Goal: Task Accomplishment & Management: Complete application form

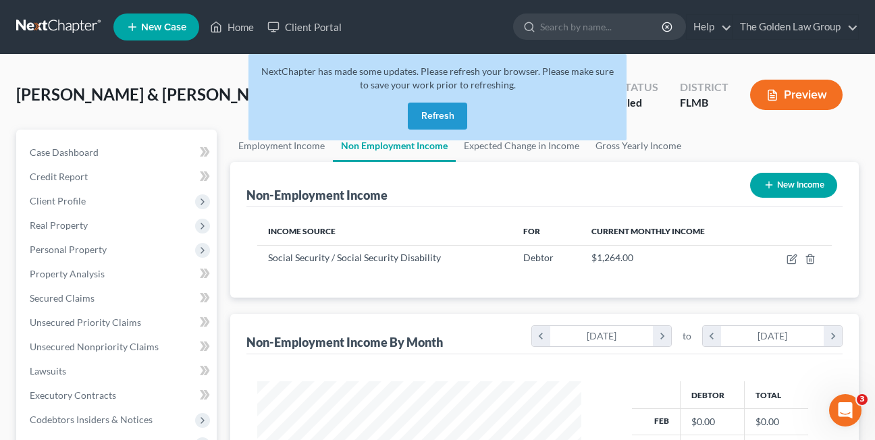
scroll to position [243, 351]
click at [450, 116] on button "Refresh" at bounding box center [437, 116] width 59 height 27
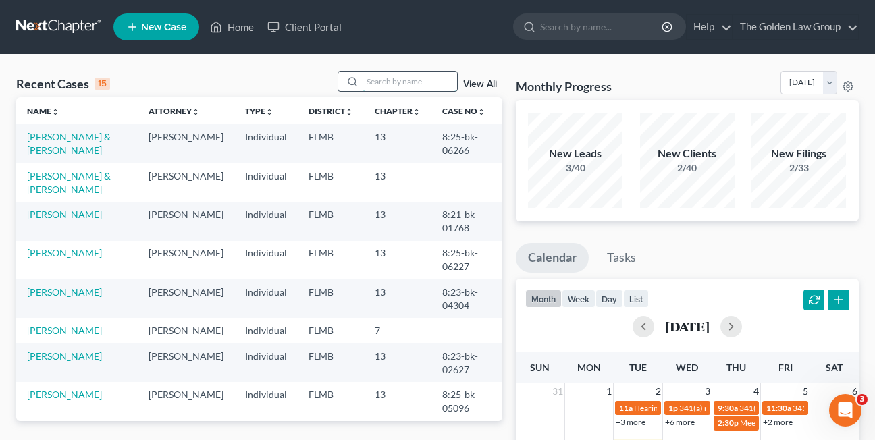
click at [381, 82] on input "search" at bounding box center [410, 82] width 95 height 20
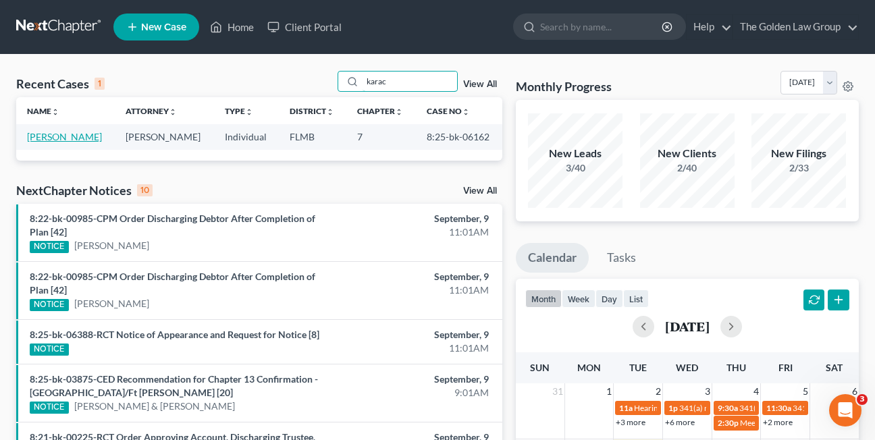
type input "karac"
click at [51, 137] on link "[PERSON_NAME]" at bounding box center [64, 136] width 75 height 11
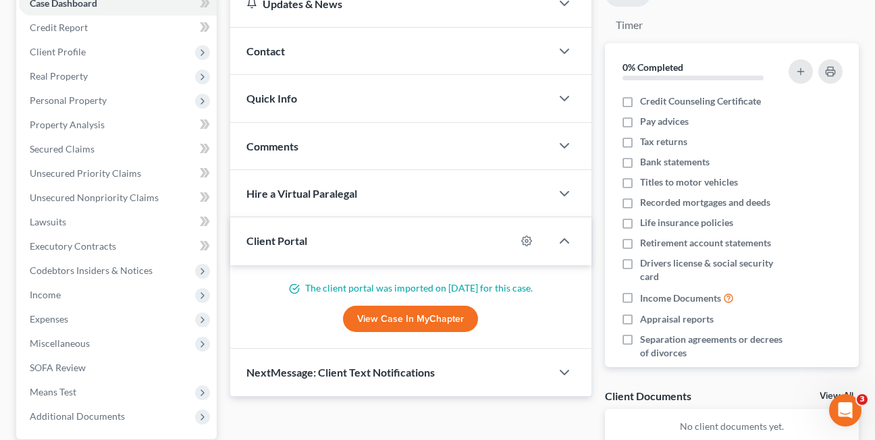
scroll to position [168, 0]
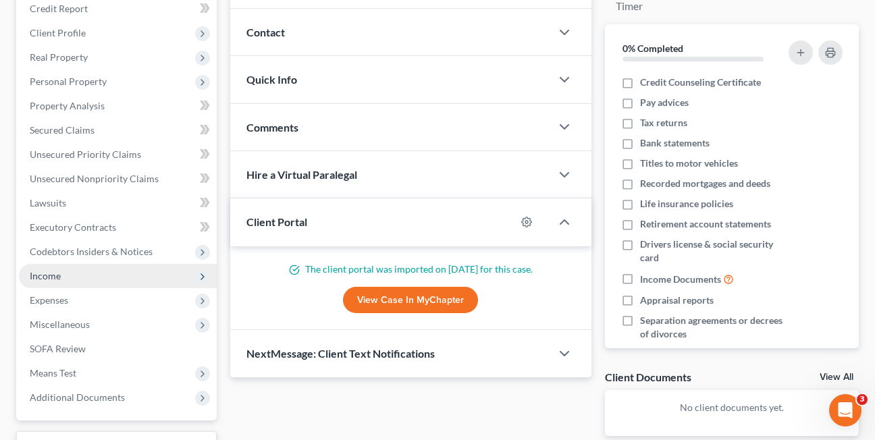
click at [52, 275] on span "Income" at bounding box center [45, 275] width 31 height 11
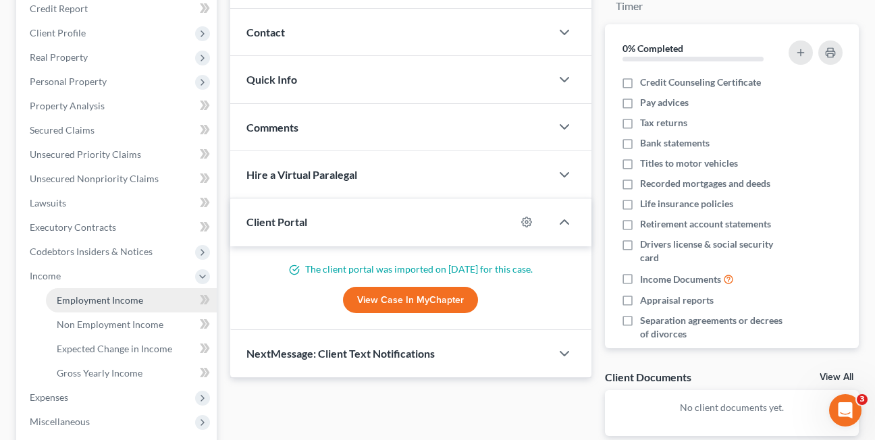
click at [121, 302] on span "Employment Income" at bounding box center [100, 300] width 86 height 11
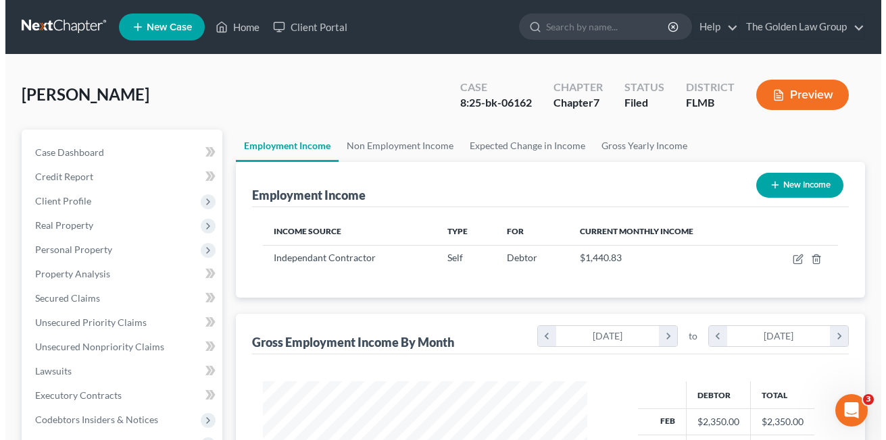
scroll to position [243, 351]
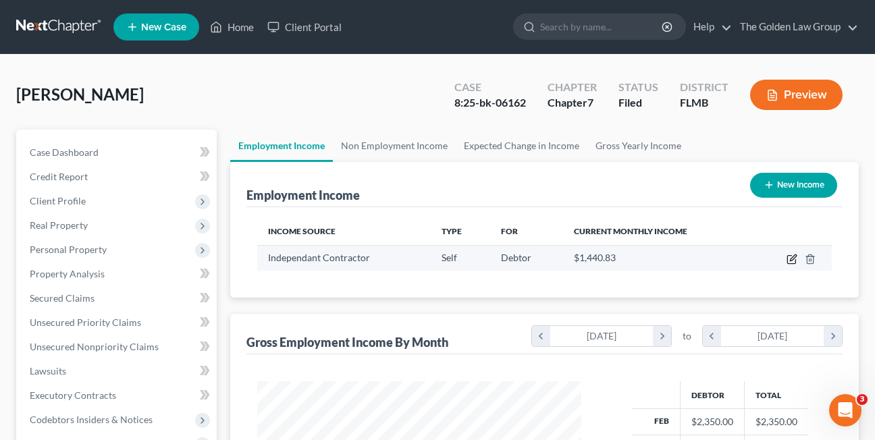
click at [788, 261] on icon "button" at bounding box center [792, 260] width 8 height 8
select select "1"
select select "9"
select select "0"
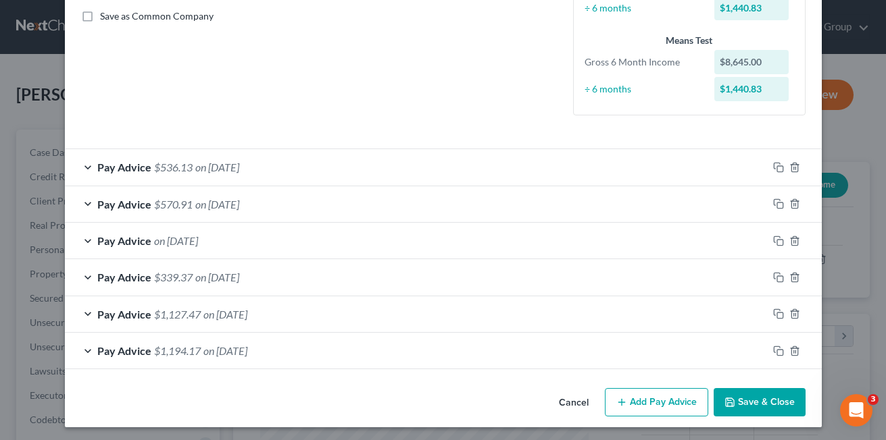
scroll to position [311, 0]
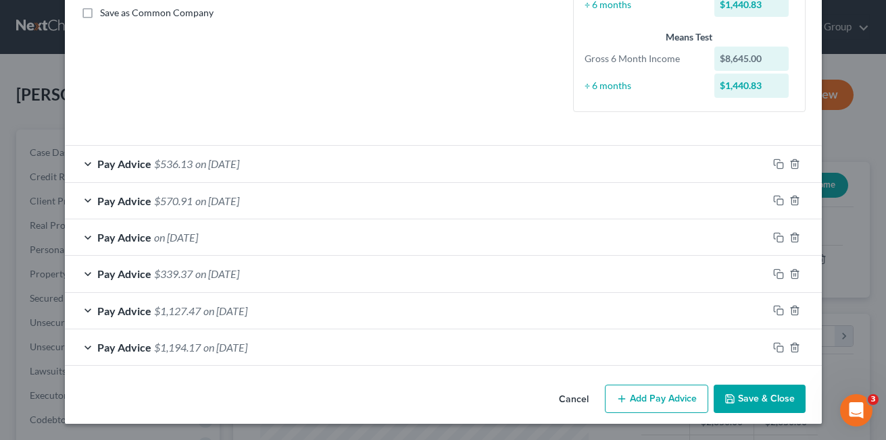
click at [178, 354] on div "Pay Advice $1,194.17 on 02/28/2025" at bounding box center [416, 348] width 703 height 36
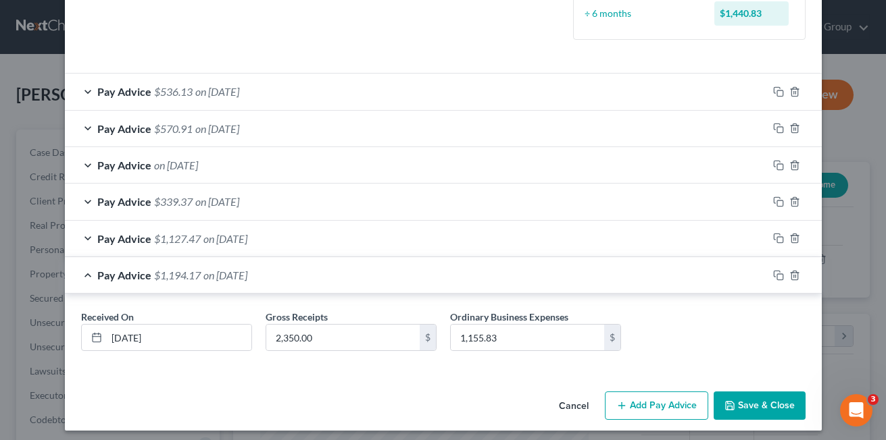
scroll to position [390, 0]
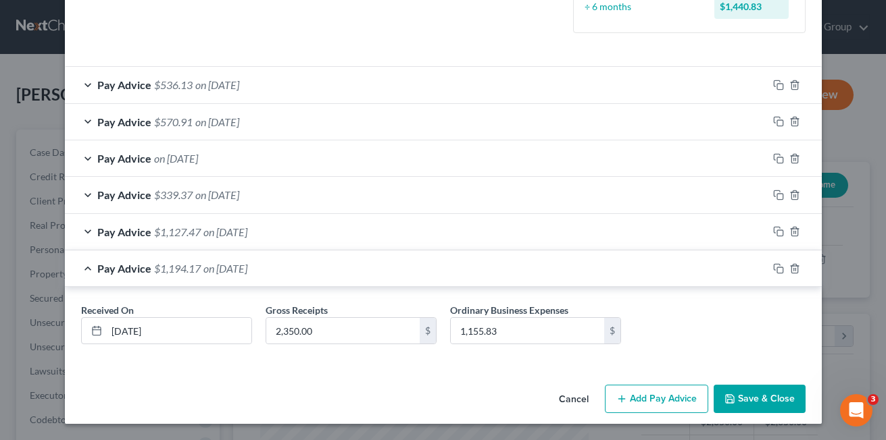
click at [82, 230] on div "Pay Advice $1,127.47 on 03/30/2025" at bounding box center [416, 232] width 703 height 36
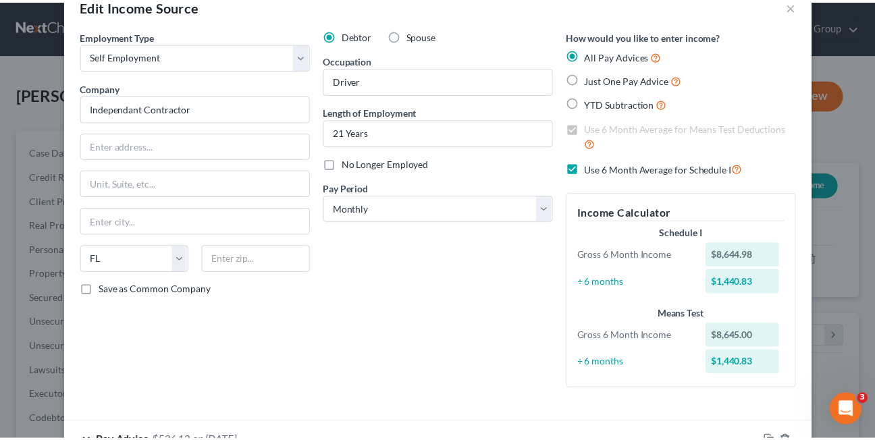
scroll to position [0, 0]
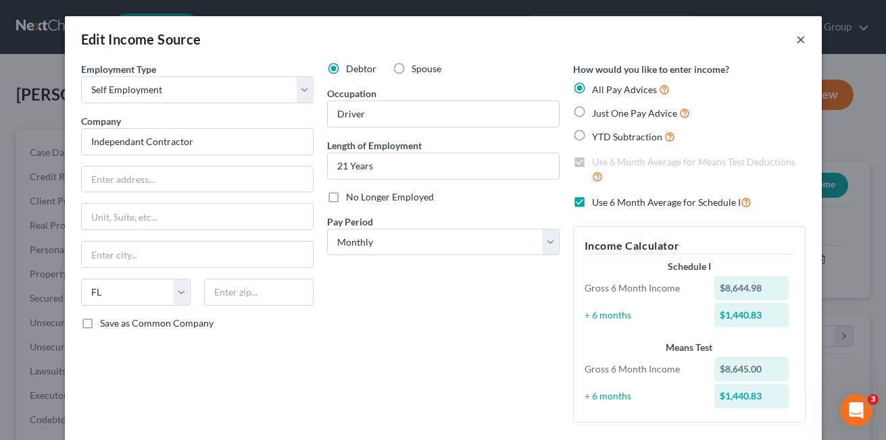
click at [796, 41] on button "×" at bounding box center [800, 39] width 9 height 16
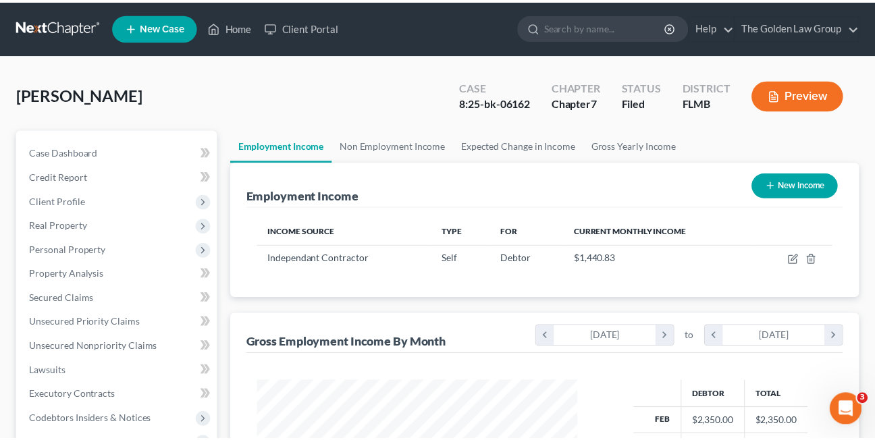
scroll to position [675277, 675167]
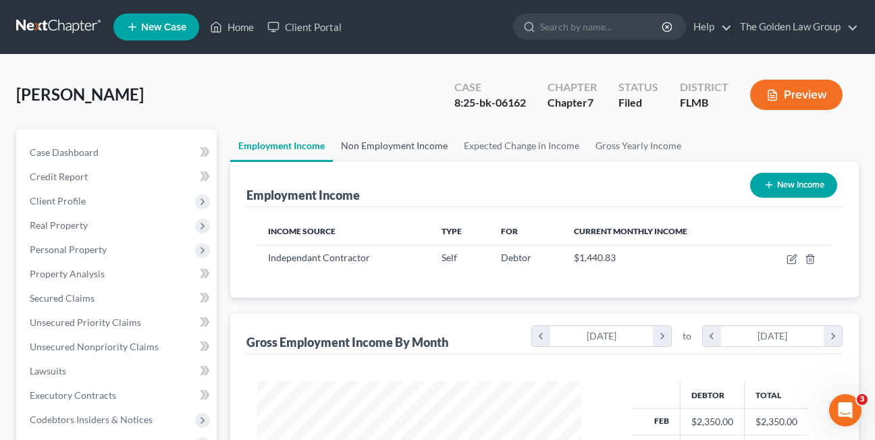
click at [372, 143] on link "Non Employment Income" at bounding box center [394, 146] width 123 height 32
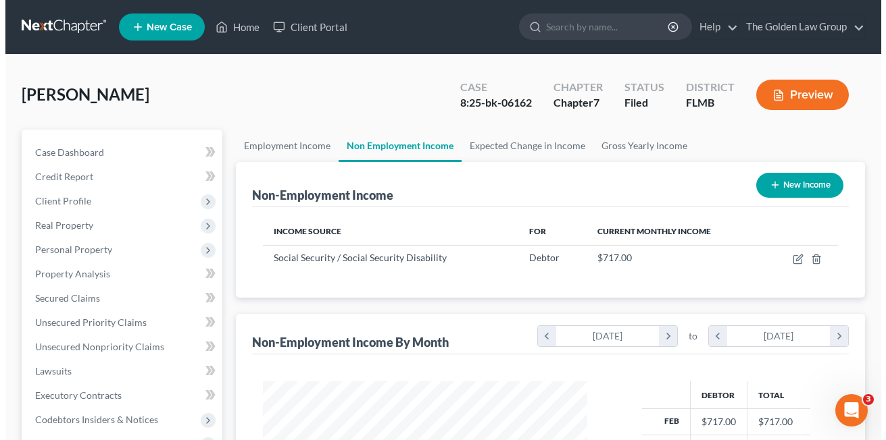
scroll to position [243, 351]
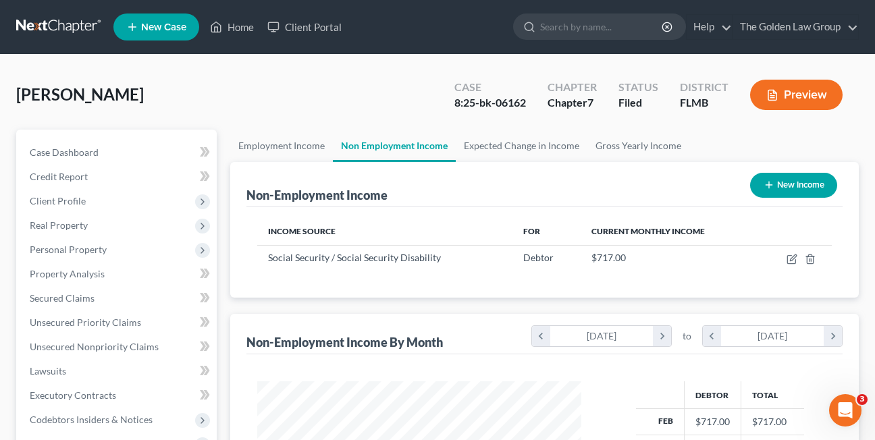
click at [208, 82] on div "Karac, Veseljko Upgraded Case 8:25-bk-06162 Chapter Chapter 7 Status Filed Dist…" at bounding box center [437, 100] width 843 height 59
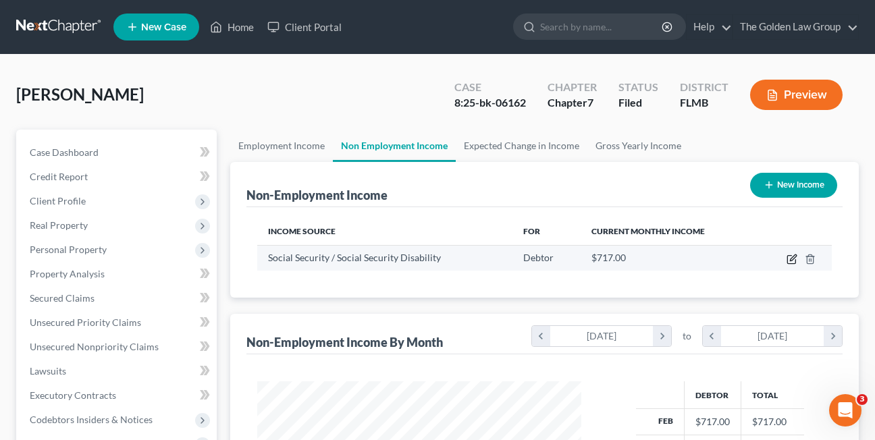
click at [789, 260] on icon "button" at bounding box center [792, 259] width 11 height 11
select select "4"
select select "0"
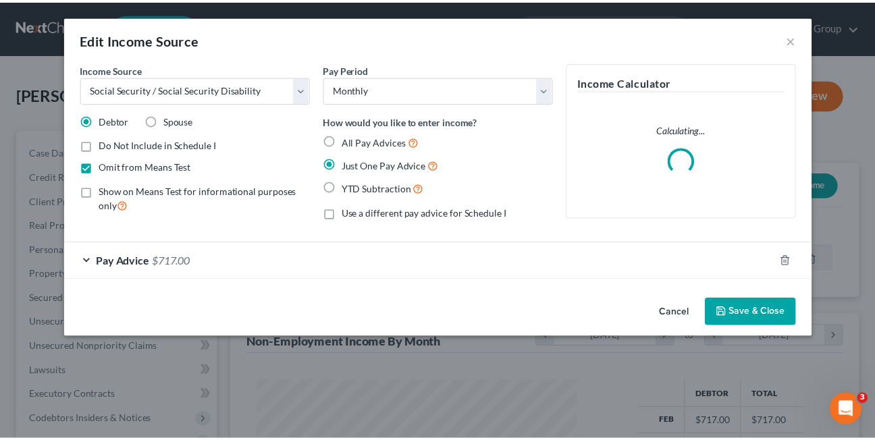
scroll to position [243, 356]
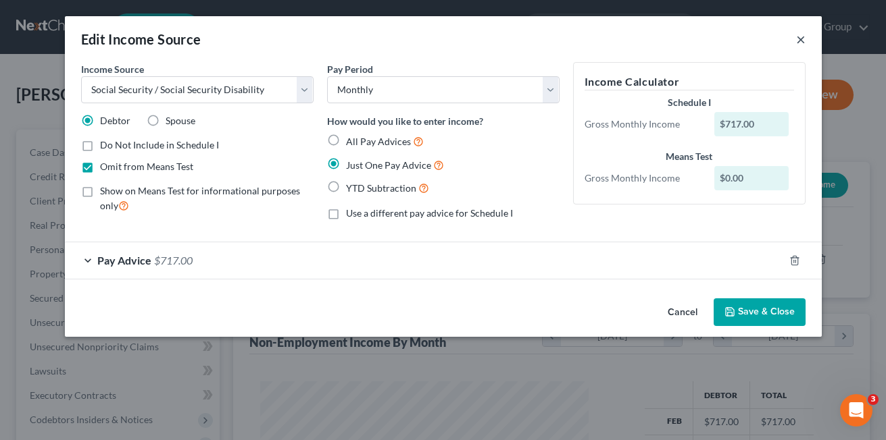
click at [800, 41] on button "×" at bounding box center [800, 39] width 9 height 16
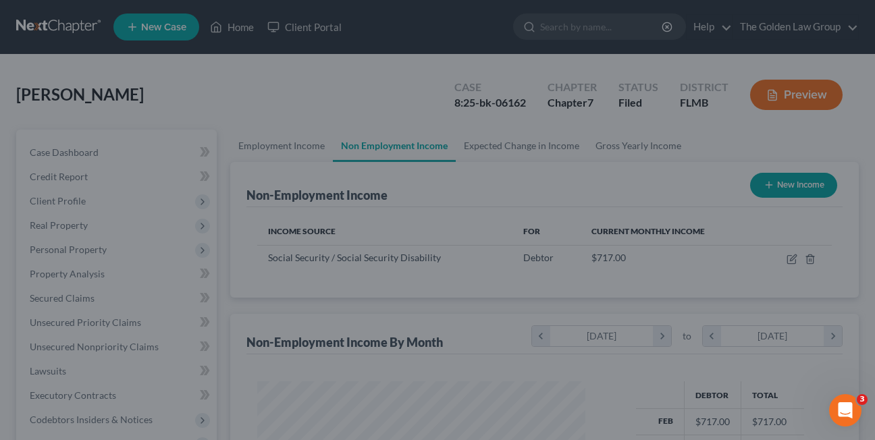
scroll to position [675277, 675167]
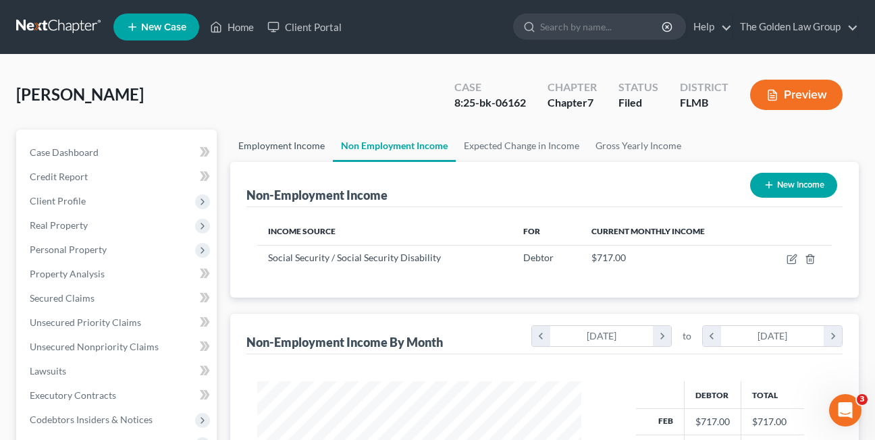
click at [278, 149] on link "Employment Income" at bounding box center [281, 146] width 103 height 32
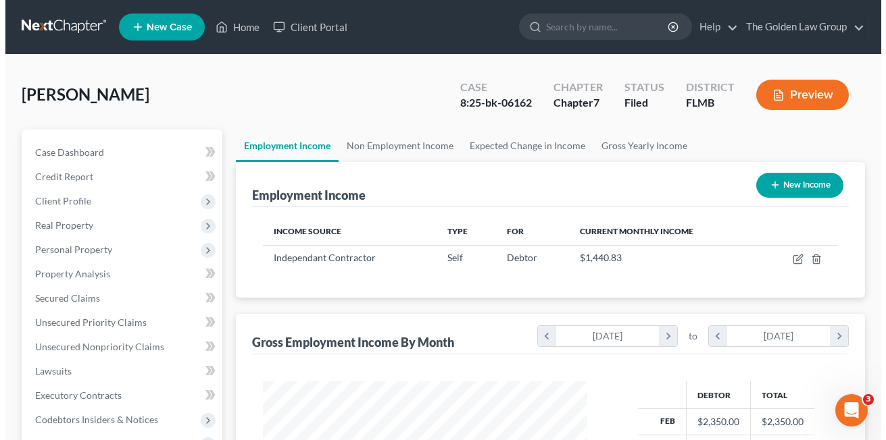
scroll to position [243, 351]
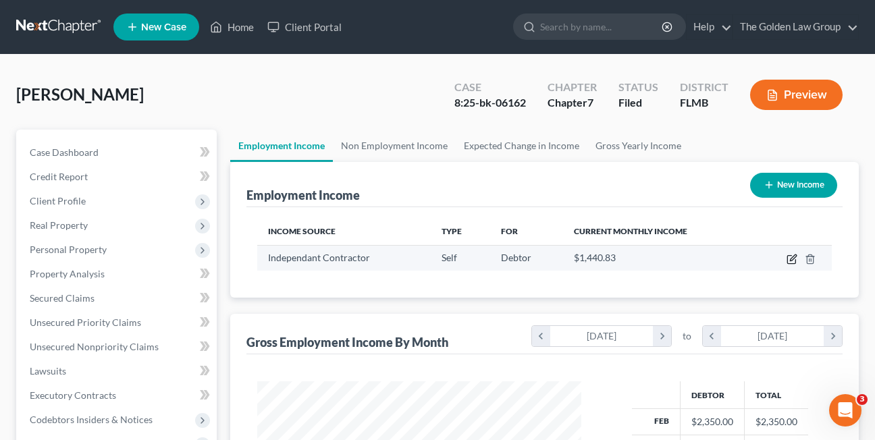
click at [793, 262] on icon "button" at bounding box center [792, 259] width 11 height 11
select select "1"
select select "9"
select select "0"
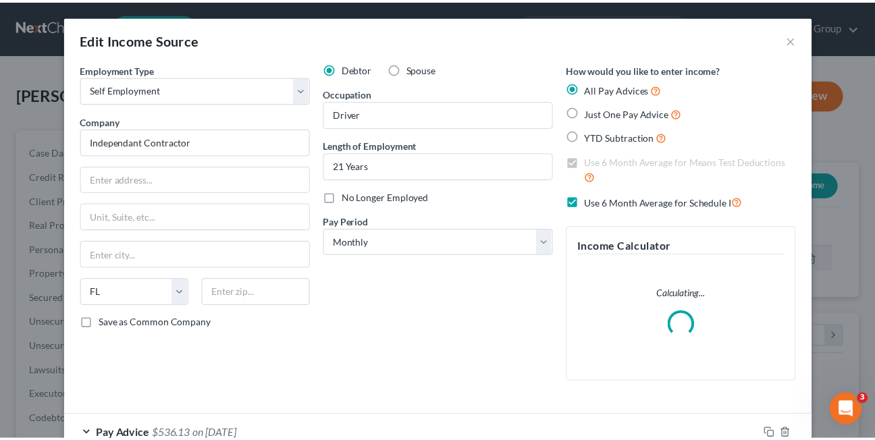
scroll to position [243, 356]
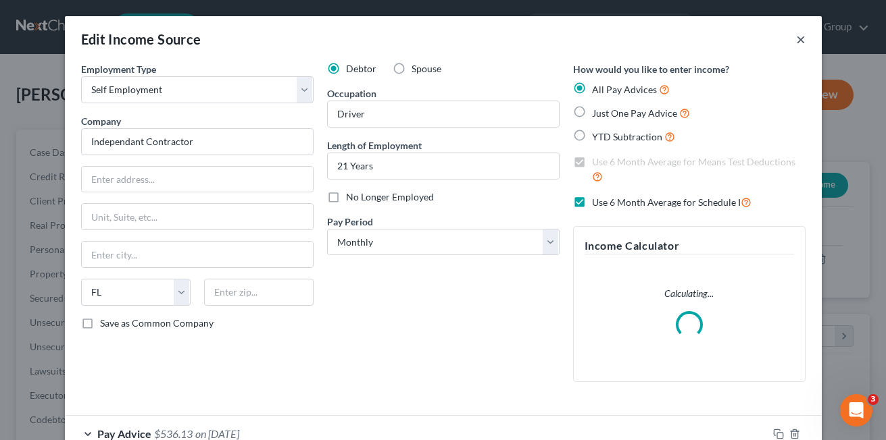
click at [796, 38] on button "×" at bounding box center [800, 39] width 9 height 16
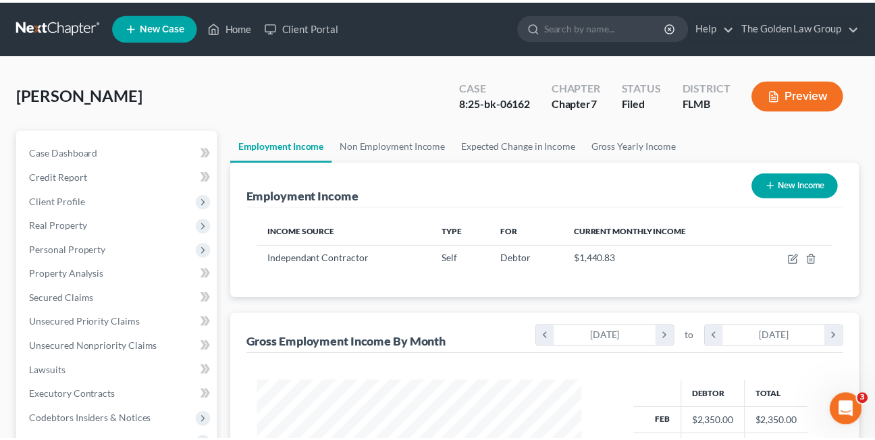
scroll to position [675277, 675167]
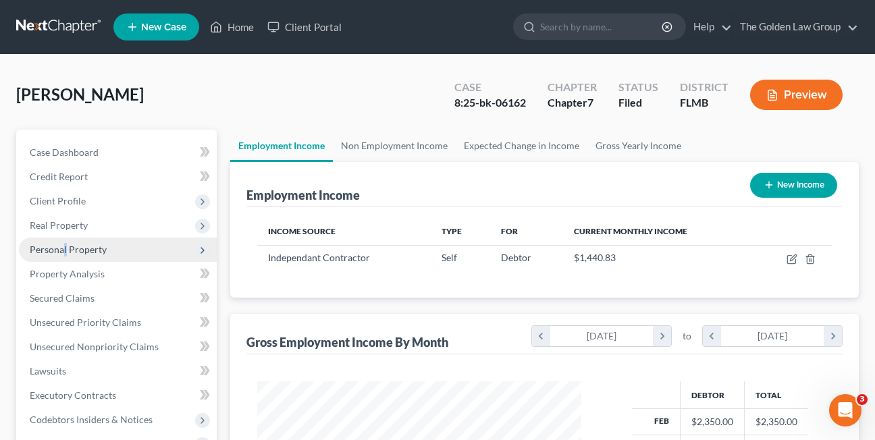
click at [64, 252] on span "Personal Property" at bounding box center [68, 249] width 77 height 11
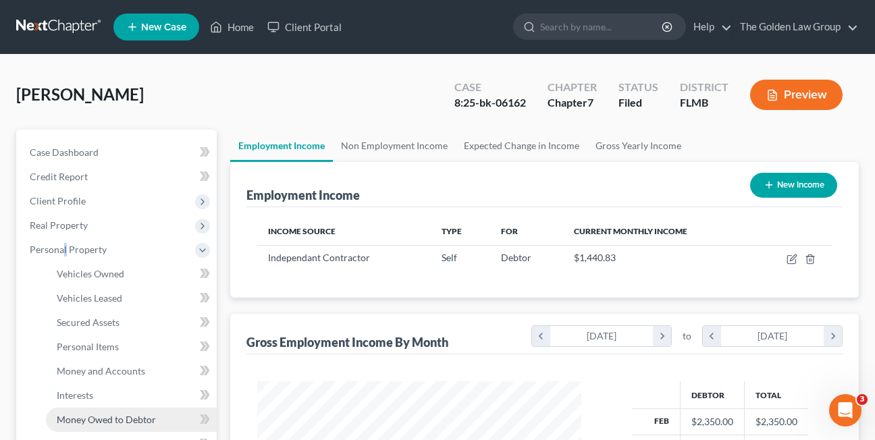
click at [80, 419] on span "Money Owed to Debtor" at bounding box center [106, 419] width 99 height 11
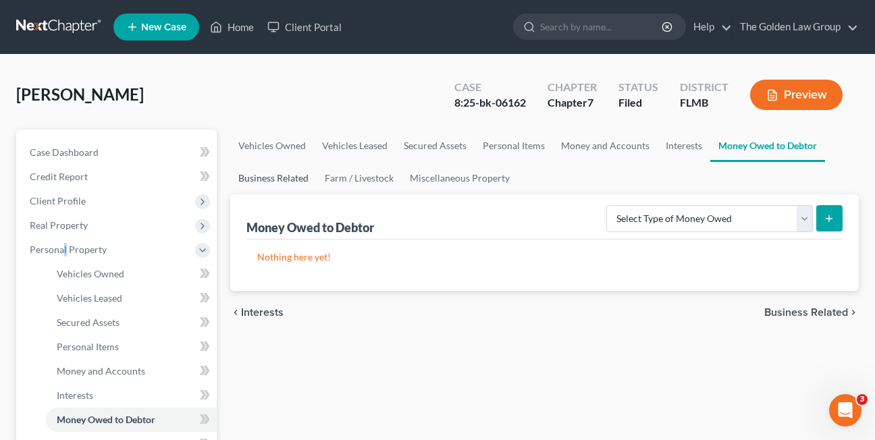
click at [292, 179] on link "Business Related" at bounding box center [273, 178] width 86 height 32
